Goal: Task Accomplishment & Management: Manage account settings

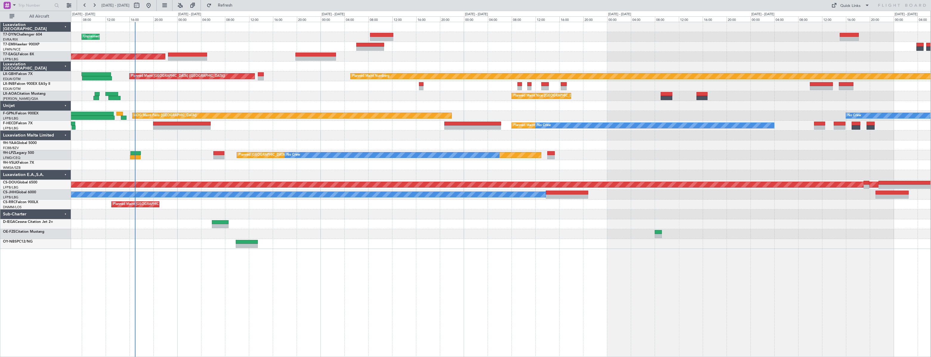
click at [244, 209] on div "Unplanned Maint [GEOGRAPHIC_DATA] (Riga Intl) Planned Maint [GEOGRAPHIC_DATA] P…" at bounding box center [501, 135] width 860 height 227
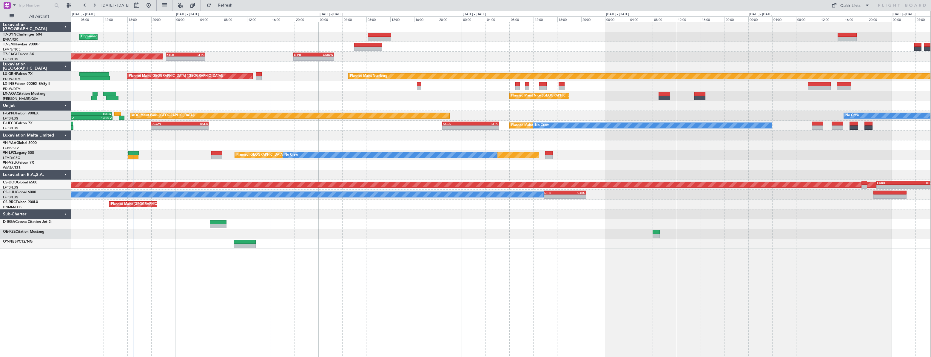
click at [220, 44] on div "Unplanned Maint [GEOGRAPHIC_DATA] (Riga Intl) Planned Maint [GEOGRAPHIC_DATA] P…" at bounding box center [501, 135] width 860 height 227
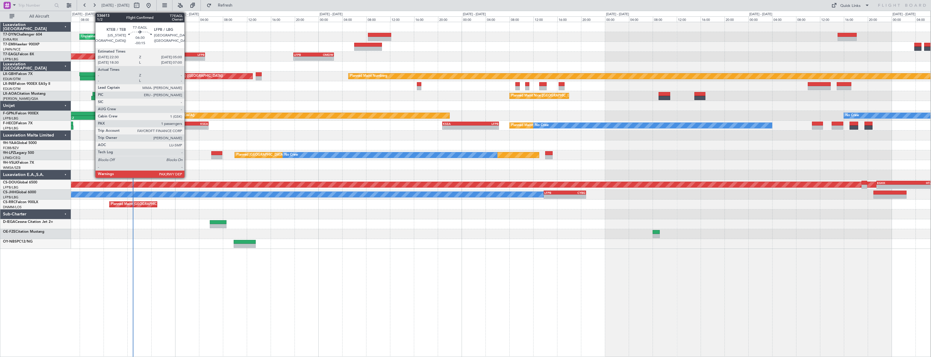
click at [187, 53] on div "LFPB" at bounding box center [195, 55] width 19 height 4
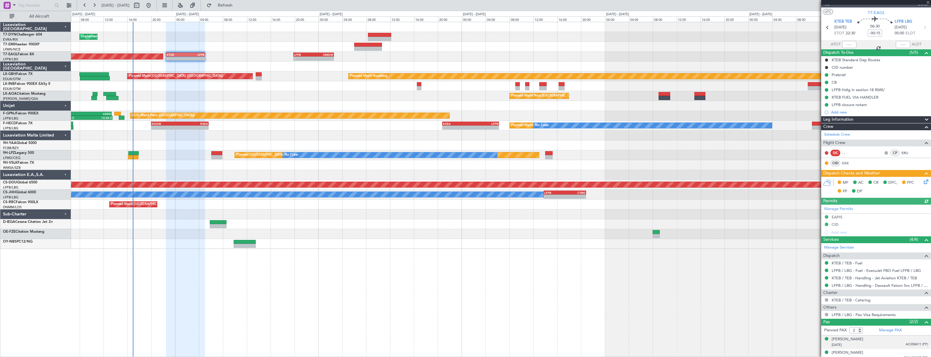
scroll to position [14, 0]
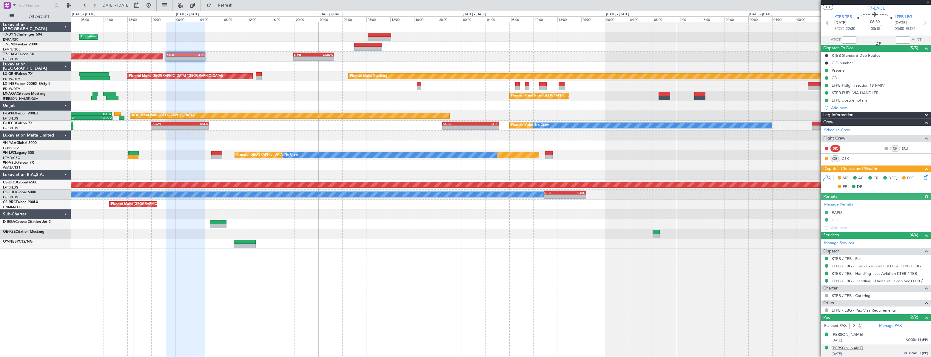
click at [585, 224] on div "[PERSON_NAME]" at bounding box center [848, 348] width 32 height 6
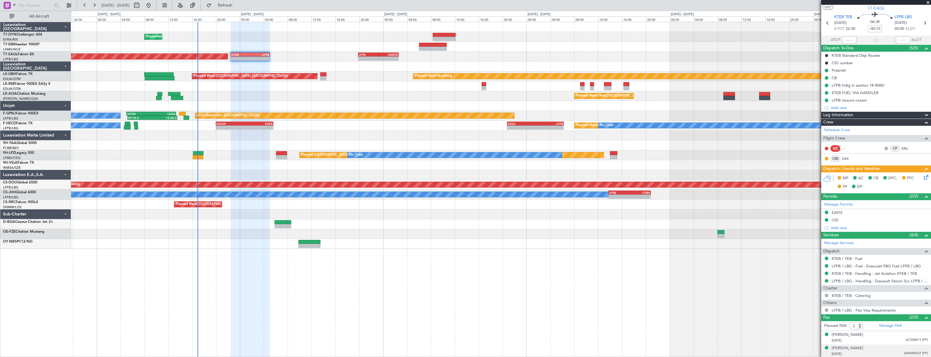
click at [390, 90] on div "Unplanned Maint [GEOGRAPHIC_DATA] (Riga Intl) Planned Maint [GEOGRAPHIC_DATA] P…" at bounding box center [501, 135] width 860 height 227
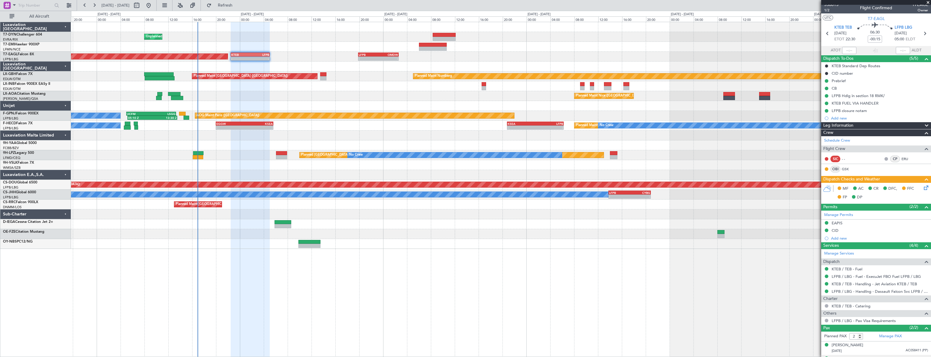
scroll to position [0, 0]
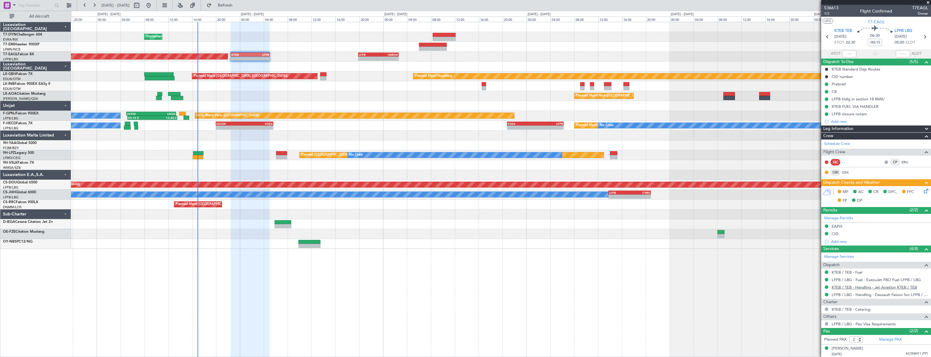
click at [585, 224] on link "KTEB / TEB - Handling - Jet Aviation KTEB / TEB" at bounding box center [874, 286] width 85 height 5
click at [585, 224] on link "LFPB / LBG - Handling - Dassault Falcon Svc LFPB / LBG" at bounding box center [880, 294] width 96 height 5
click at [585, 7] on span "536613" at bounding box center [831, 8] width 14 height 6
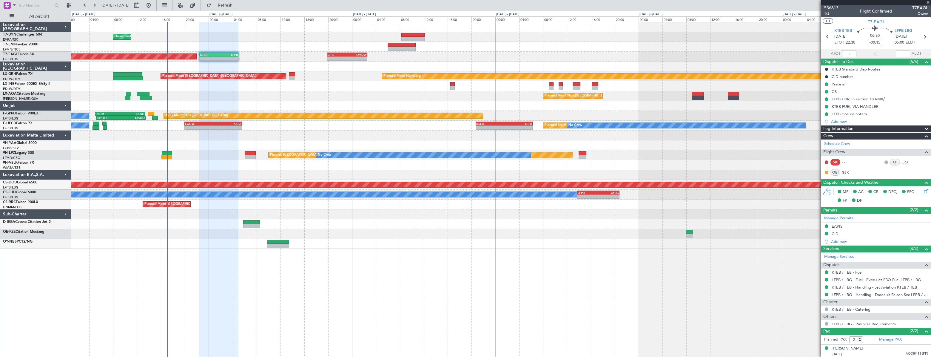
click at [310, 44] on div "Planned Maint [GEOGRAPHIC_DATA]" at bounding box center [501, 47] width 860 height 10
click at [226, 42] on div "Planned Maint [GEOGRAPHIC_DATA]" at bounding box center [501, 47] width 860 height 10
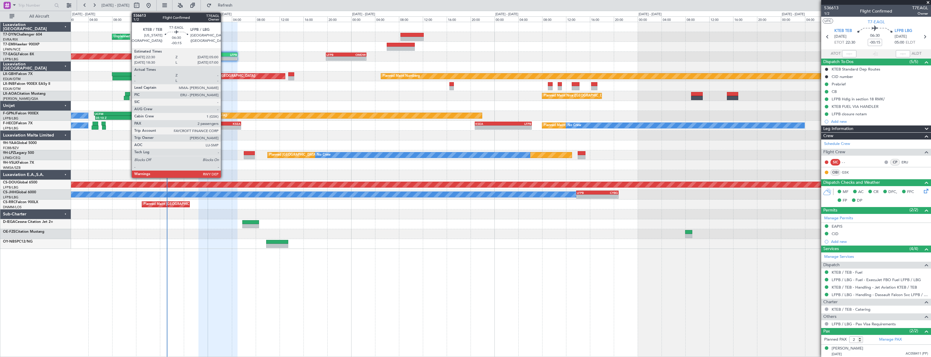
click at [224, 53] on div "KTEB 22:30 Z LFPB 05:00 Z" at bounding box center [217, 55] width 39 height 4
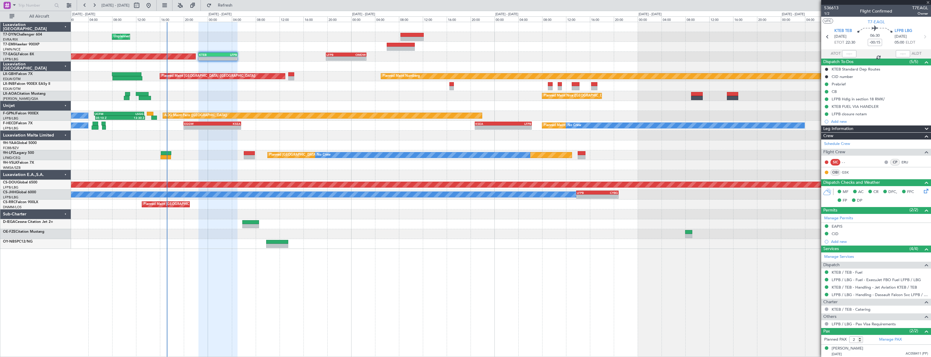
click at [222, 54] on div "LFPB" at bounding box center [227, 55] width 19 height 4
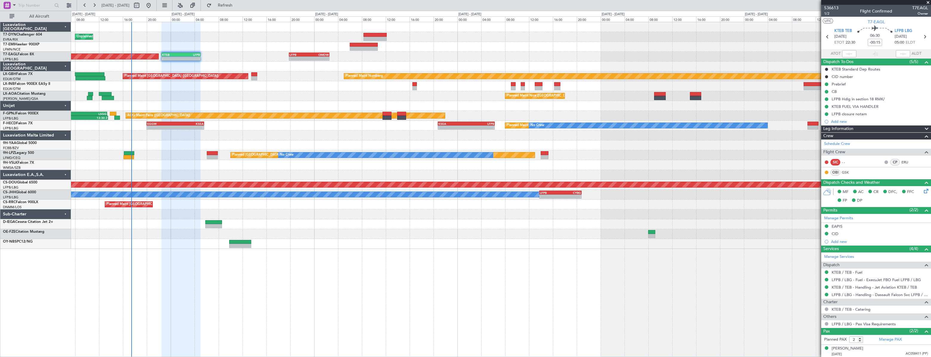
click at [259, 106] on div at bounding box center [501, 106] width 860 height 10
click at [418, 82] on div at bounding box center [501, 86] width 860 height 10
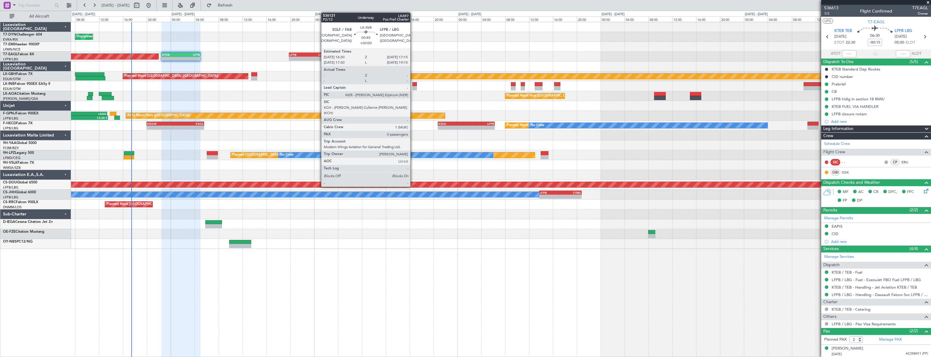
click at [413, 83] on div at bounding box center [414, 84] width 5 height 4
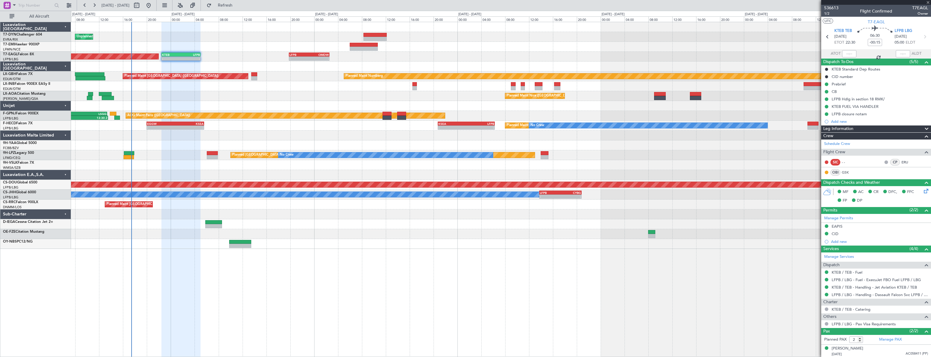
type input "0"
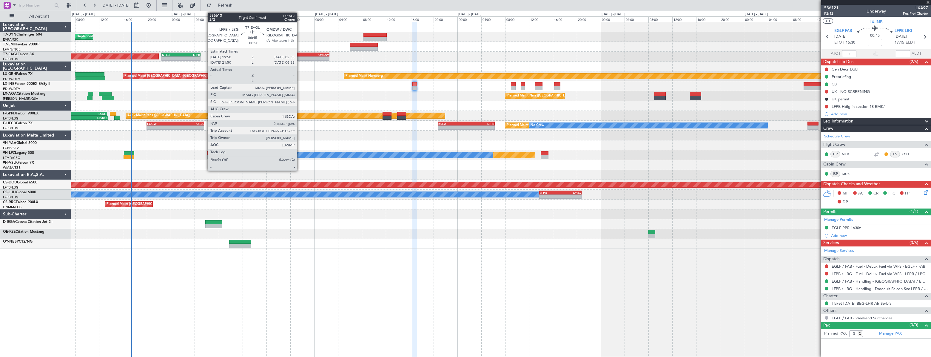
click at [300, 54] on div "LFPB" at bounding box center [300, 55] width 20 height 4
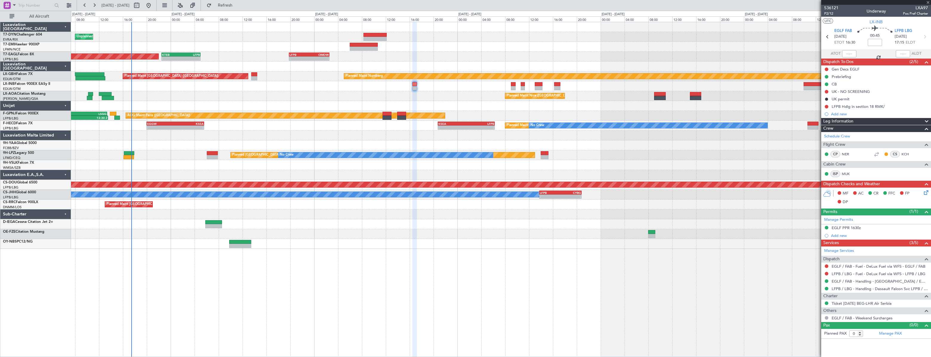
type input "+00:50"
type input "2"
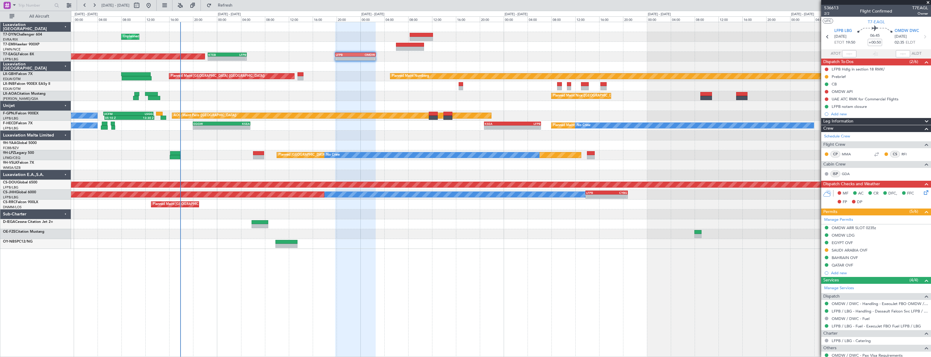
click at [233, 146] on div at bounding box center [501, 145] width 860 height 10
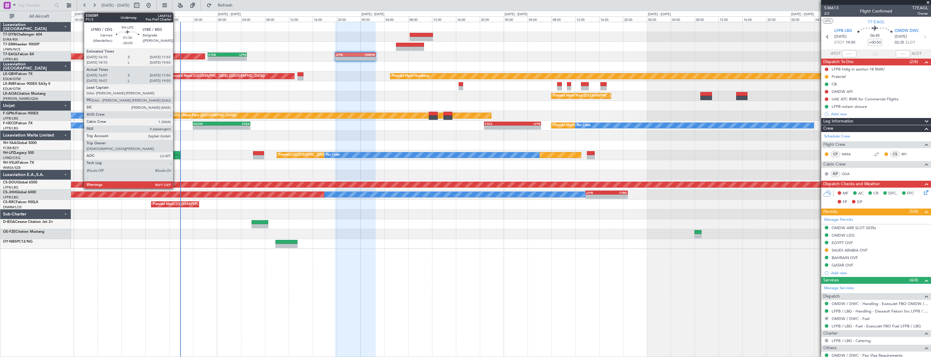
click at [176, 151] on div at bounding box center [175, 153] width 11 height 4
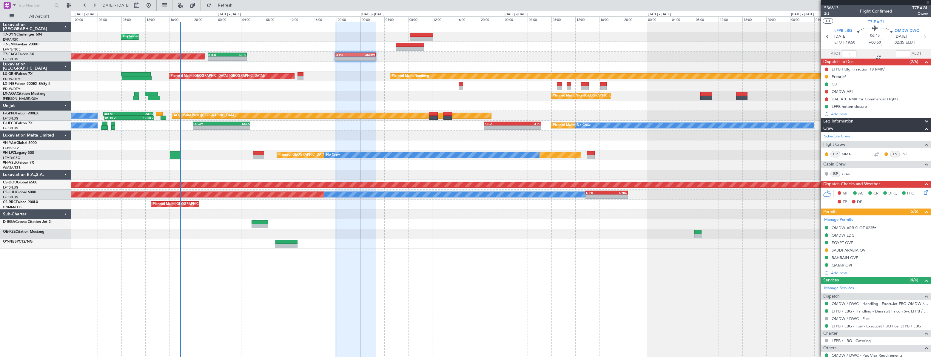
type input "-00:05"
type input "16:17"
type input "17:45"
type input "0"
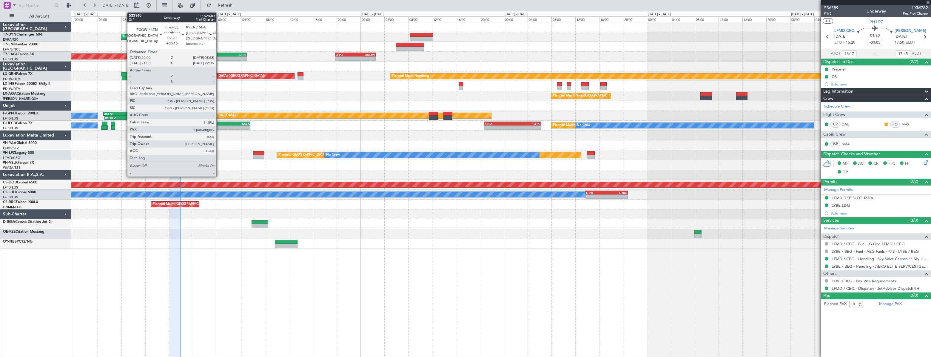
click at [219, 124] on div "EGGW" at bounding box center [207, 124] width 28 height 4
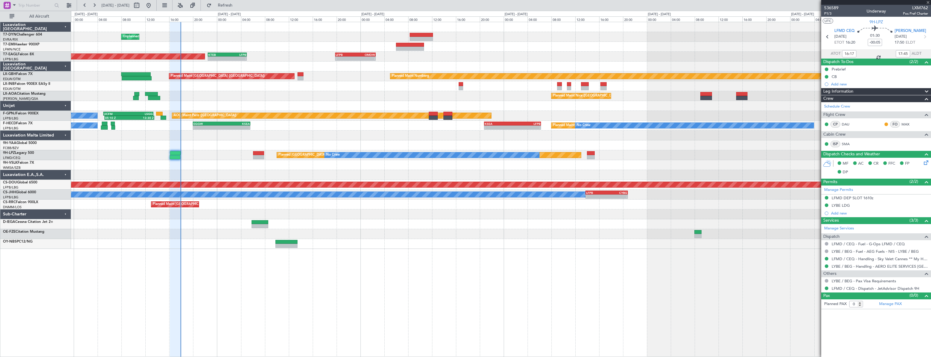
type input "+00:15"
type input "1"
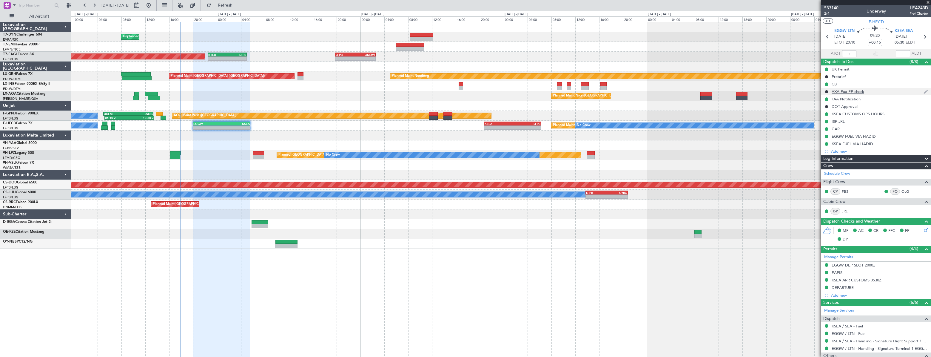
click at [585, 94] on div "AXA Pax PP check" at bounding box center [876, 91] width 110 height 7
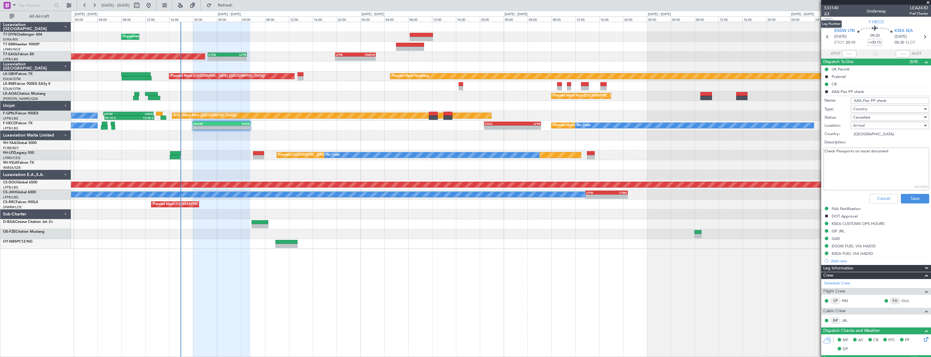
click at [585, 15] on span "2/4" at bounding box center [831, 13] width 14 height 5
click at [585, 12] on span "2/4" at bounding box center [831, 13] width 14 height 5
